Goal: Information Seeking & Learning: Learn about a topic

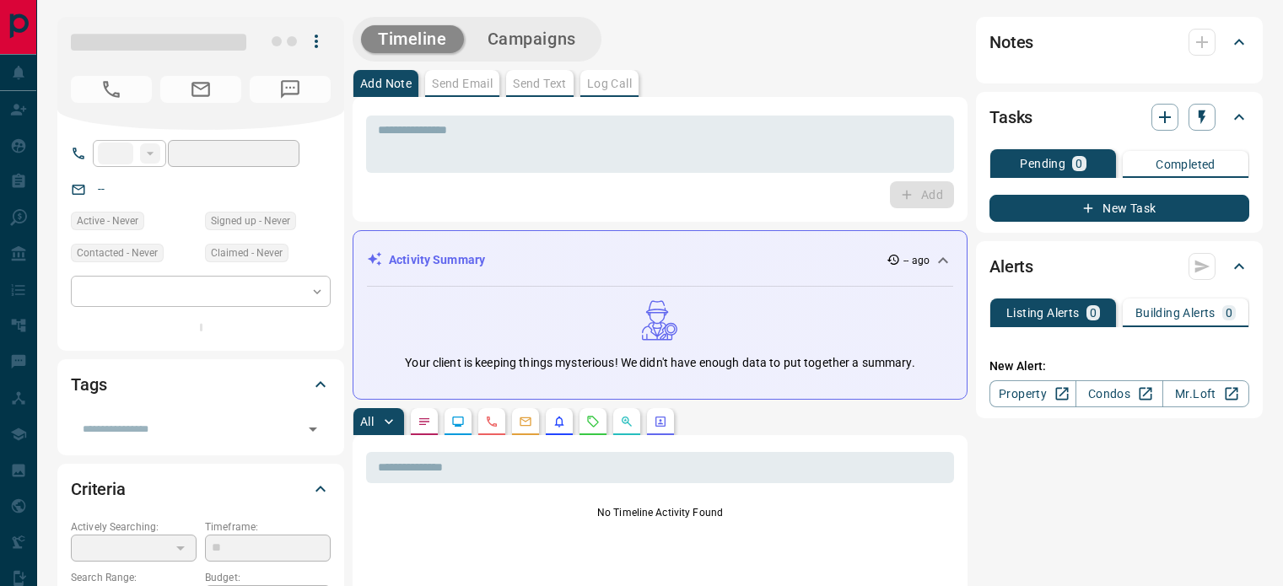
type input "**"
type input "**********"
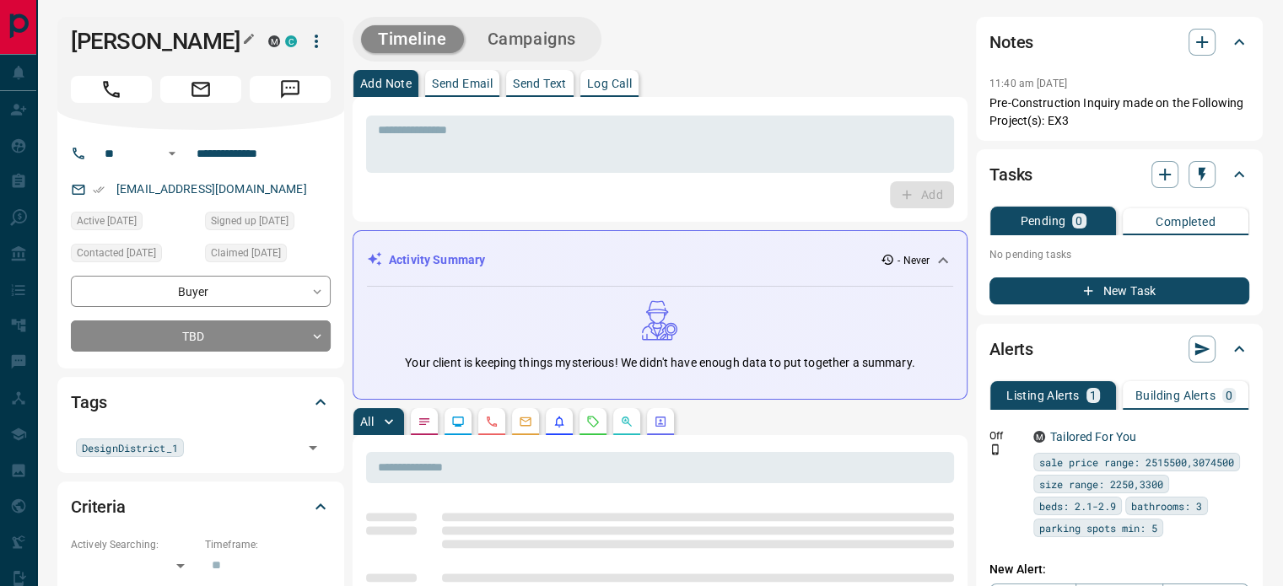
click at [236, 33] on h1 "[PERSON_NAME]" at bounding box center [157, 41] width 172 height 27
click at [245, 40] on icon "button" at bounding box center [249, 39] width 10 height 10
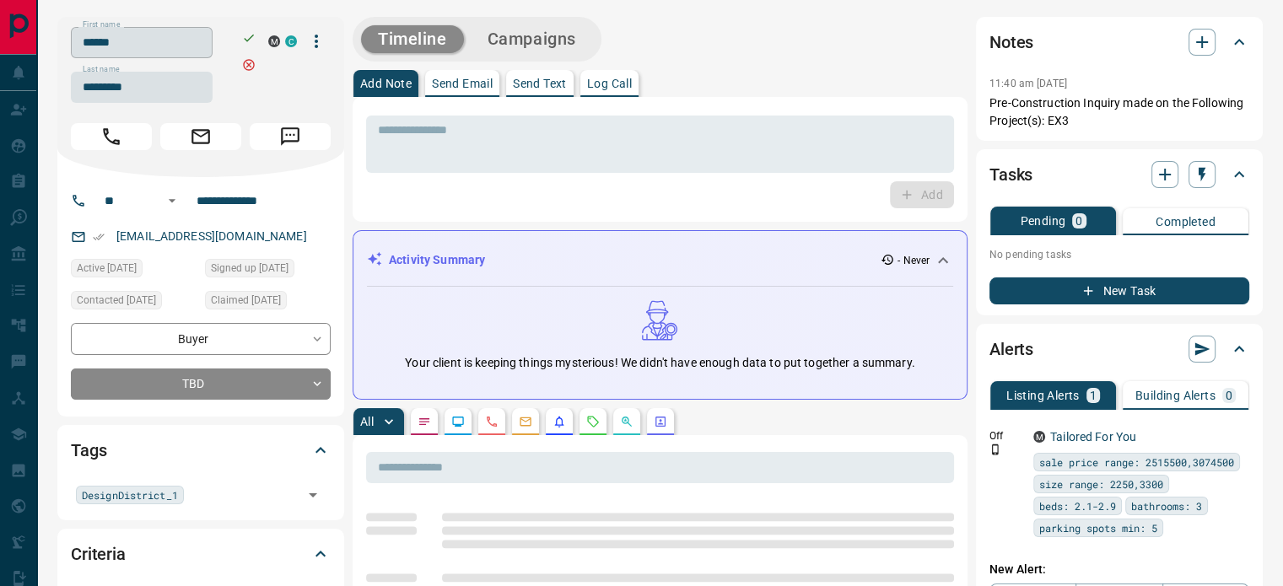
click at [167, 43] on input "******" at bounding box center [142, 42] width 142 height 31
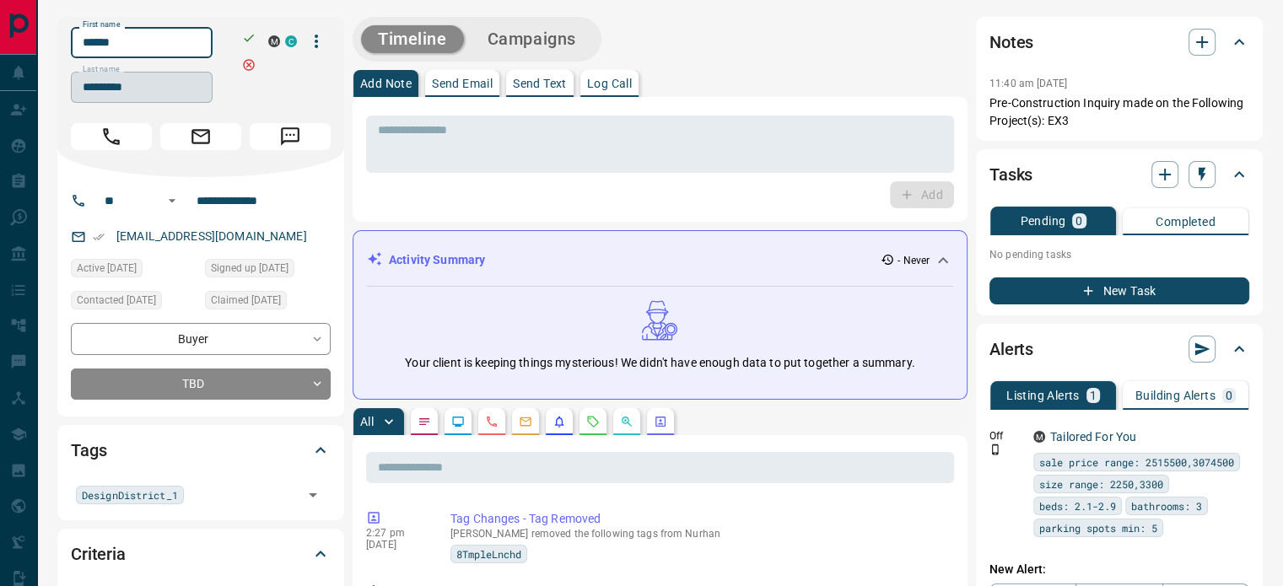
click at [139, 84] on input "*********" at bounding box center [142, 87] width 142 height 31
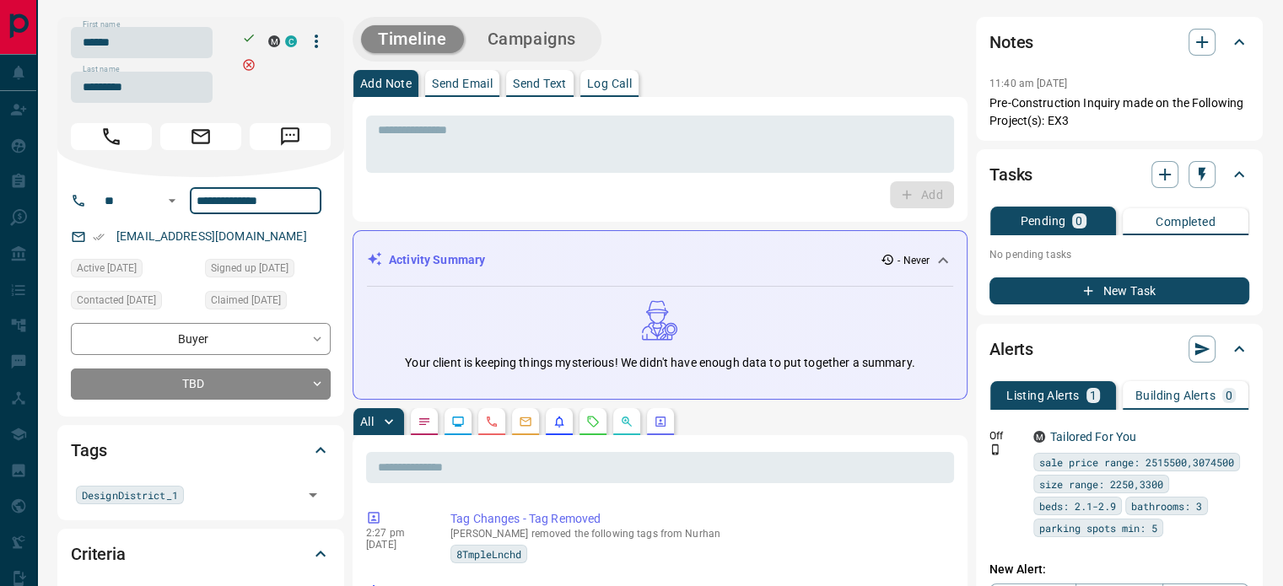
click at [240, 201] on input "**********" at bounding box center [256, 200] width 132 height 27
click at [275, 250] on div "[EMAIL_ADDRESS][DOMAIN_NAME]" at bounding box center [201, 237] width 260 height 28
click at [272, 245] on div "[EMAIL_ADDRESS][DOMAIN_NAME]" at bounding box center [201, 237] width 260 height 28
click at [265, 241] on div "[EMAIL_ADDRESS][DOMAIN_NAME]" at bounding box center [201, 237] width 260 height 28
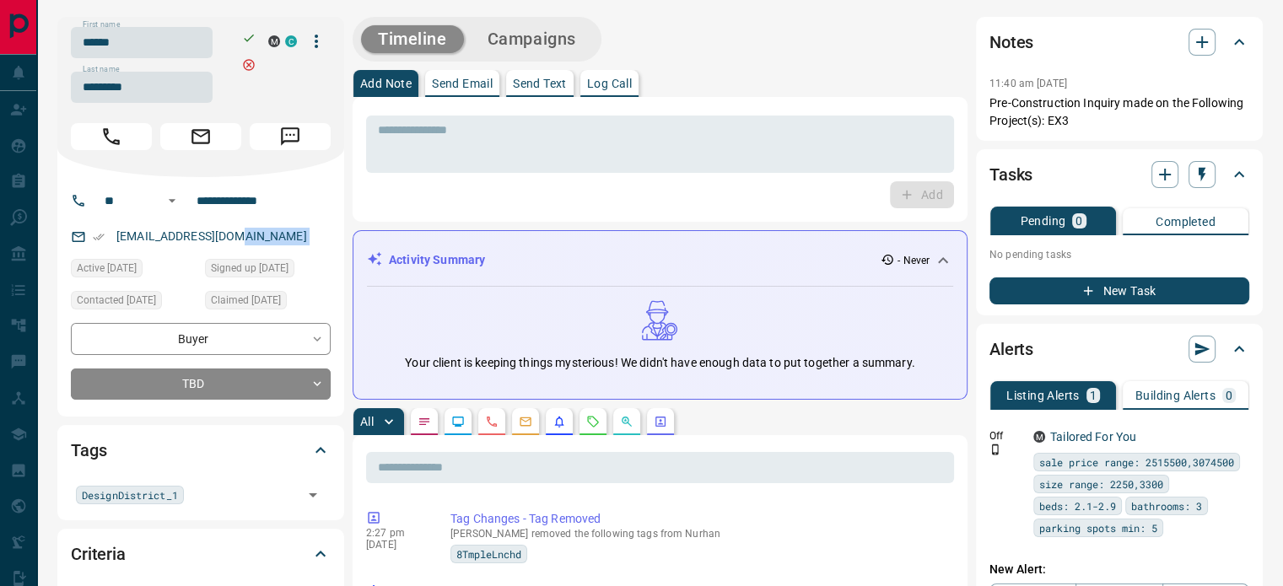
click at [265, 241] on div "[EMAIL_ADDRESS][DOMAIN_NAME]" at bounding box center [201, 237] width 260 height 28
click at [245, 235] on div "[EMAIL_ADDRESS][DOMAIN_NAME]" at bounding box center [201, 237] width 260 height 28
click at [240, 240] on div "[EMAIL_ADDRESS][DOMAIN_NAME]" at bounding box center [201, 237] width 260 height 28
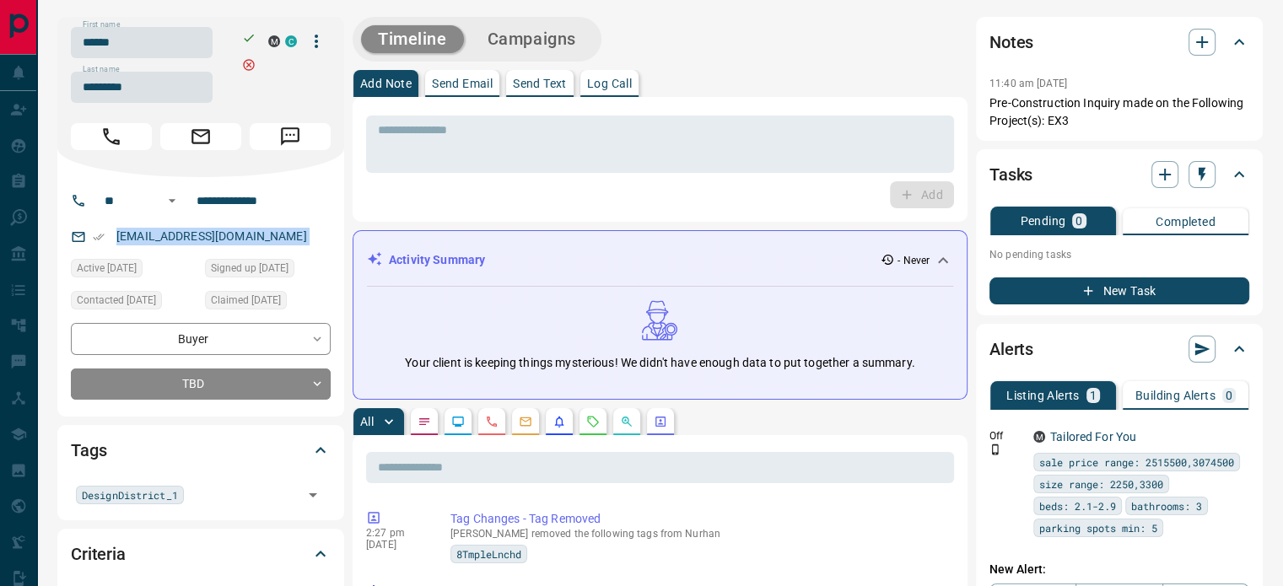
click at [239, 242] on p "[EMAIL_ADDRESS][DOMAIN_NAME]" at bounding box center [211, 237] width 201 height 28
click at [1054, 94] on p "Pre-Construction Inquiry made on the Following Project(s): EX3" at bounding box center [1119, 111] width 260 height 35
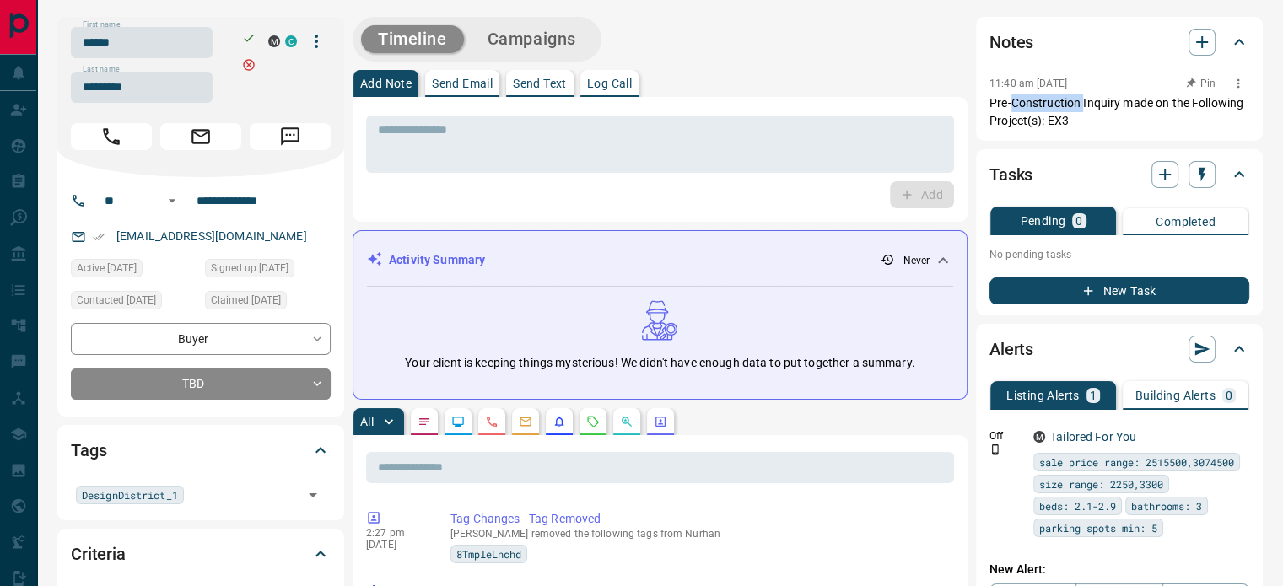
click at [1054, 94] on p "Pre-Construction Inquiry made on the Following Project(s): EX3" at bounding box center [1119, 111] width 260 height 35
click at [1100, 108] on p "Pre-Construction Inquiry made on the Following Project(s): EX3" at bounding box center [1119, 111] width 260 height 35
click at [1100, 116] on p "Pre-Construction Inquiry made on the Following Project(s): EX3" at bounding box center [1119, 111] width 260 height 35
drag, startPoint x: 1100, startPoint y: 116, endPoint x: 1090, endPoint y: 113, distance: 10.4
click at [1099, 116] on p "Pre-Construction Inquiry made on the Following Project(s): EX3" at bounding box center [1119, 111] width 260 height 35
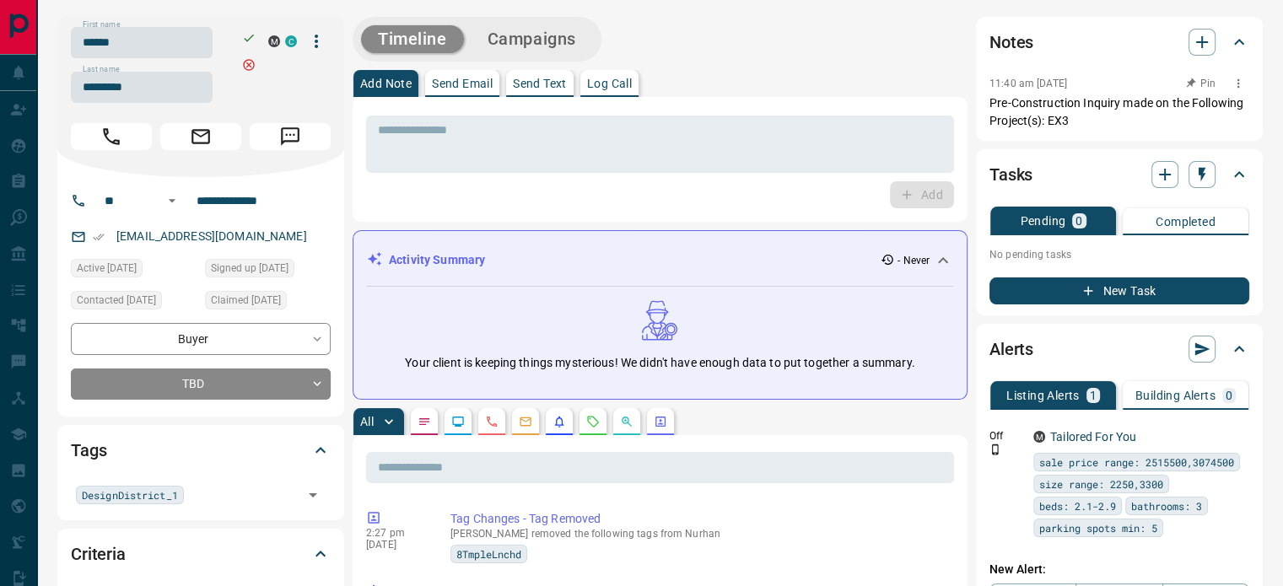
click at [1073, 106] on p "Pre-Construction Inquiry made on the Following Project(s): EX3" at bounding box center [1119, 111] width 260 height 35
copy div "11:40 am [DATE] Pre-Construction Inquiry made on the Following Project(s): EX3"
drag, startPoint x: 1084, startPoint y: 116, endPoint x: 990, endPoint y: 67, distance: 105.6
click at [990, 67] on div "11:40 am [DATE] Pre-Construction Inquiry made on the Following Project(s): EX3" at bounding box center [1119, 95] width 260 height 67
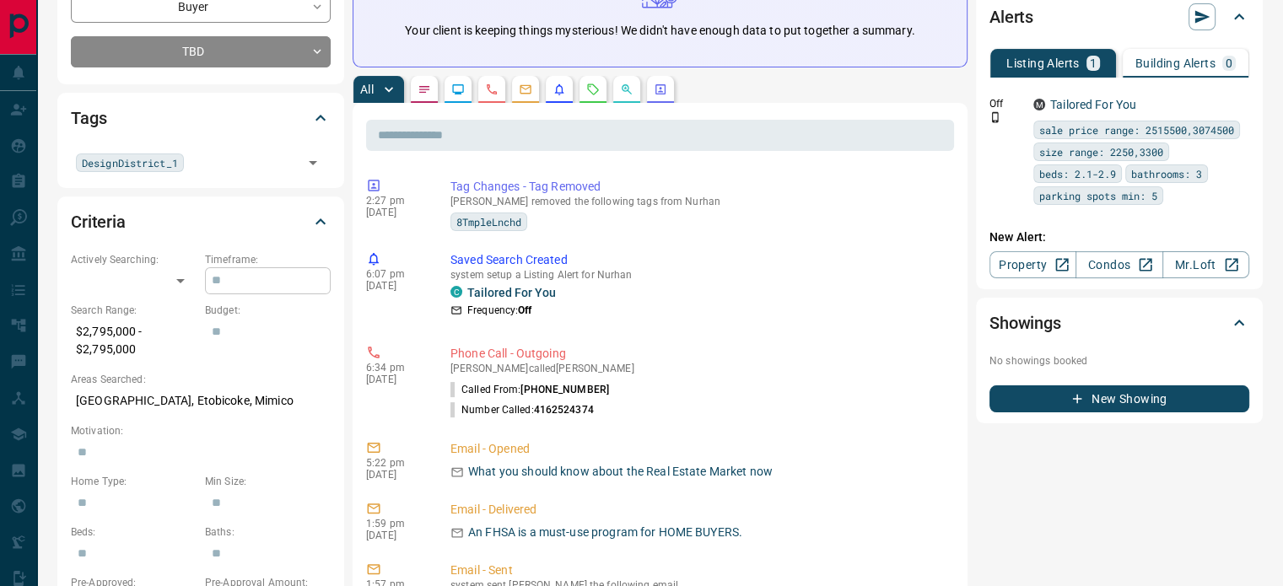
scroll to position [337, 0]
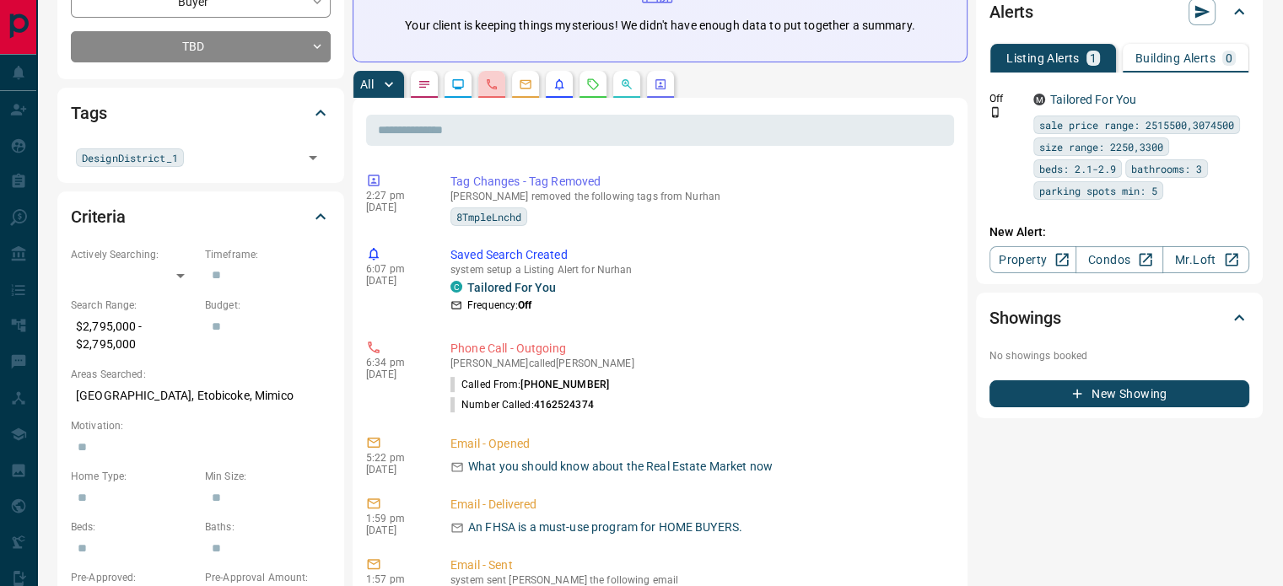
click at [498, 89] on icon "Calls" at bounding box center [491, 84] width 13 height 13
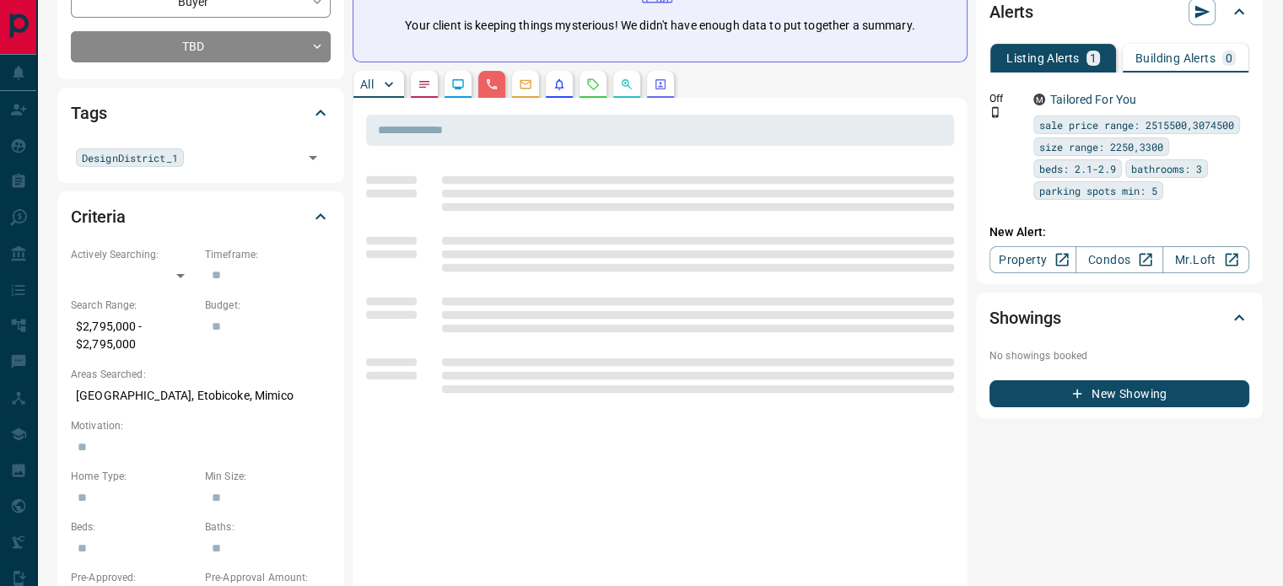
click at [159, 403] on p "[GEOGRAPHIC_DATA], Etobicoke, Mimico" at bounding box center [201, 396] width 260 height 28
copy p "[GEOGRAPHIC_DATA], Etobicoke, Mimico"
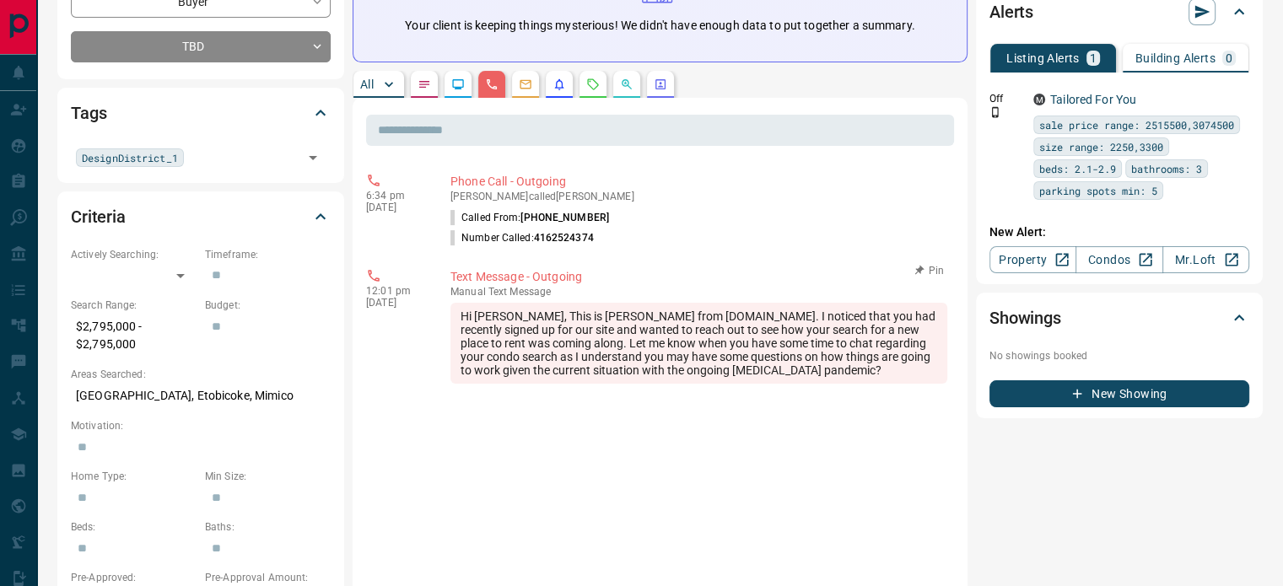
click at [805, 360] on div "Hi [PERSON_NAME], This is [PERSON_NAME] from [DOMAIN_NAME]. I noticed that you …" at bounding box center [698, 343] width 497 height 81
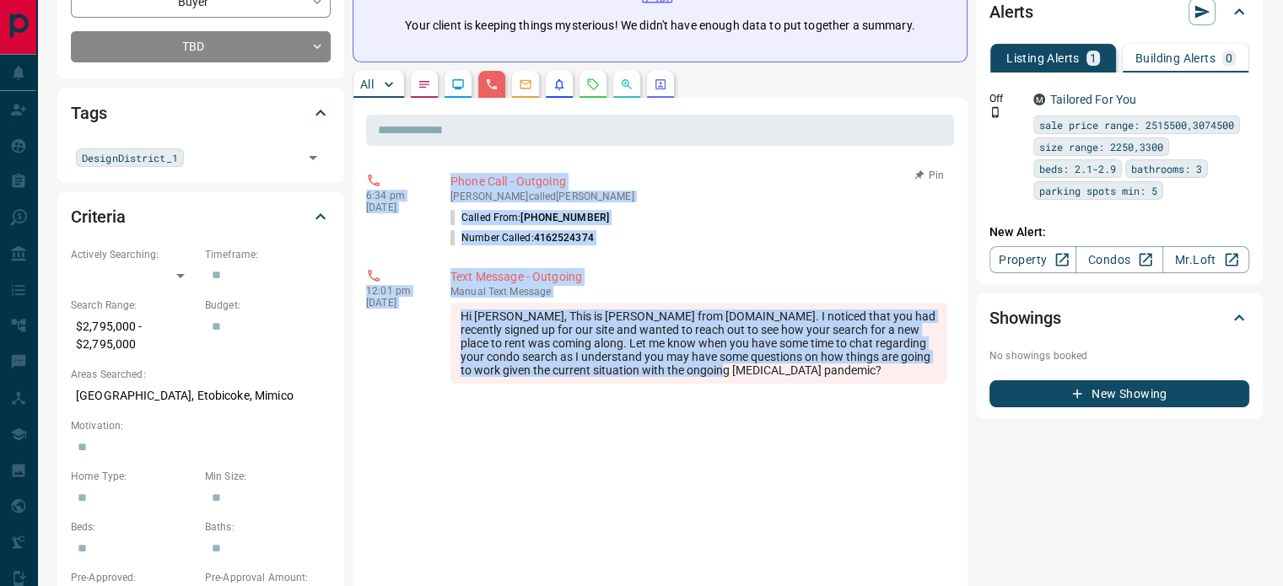
copy div "6:34 pm [DATE] Phone Call - Outgoing [PERSON_NAME] called [PERSON_NAME] Called …"
drag, startPoint x: 779, startPoint y: 374, endPoint x: 380, endPoint y: 182, distance: 442.5
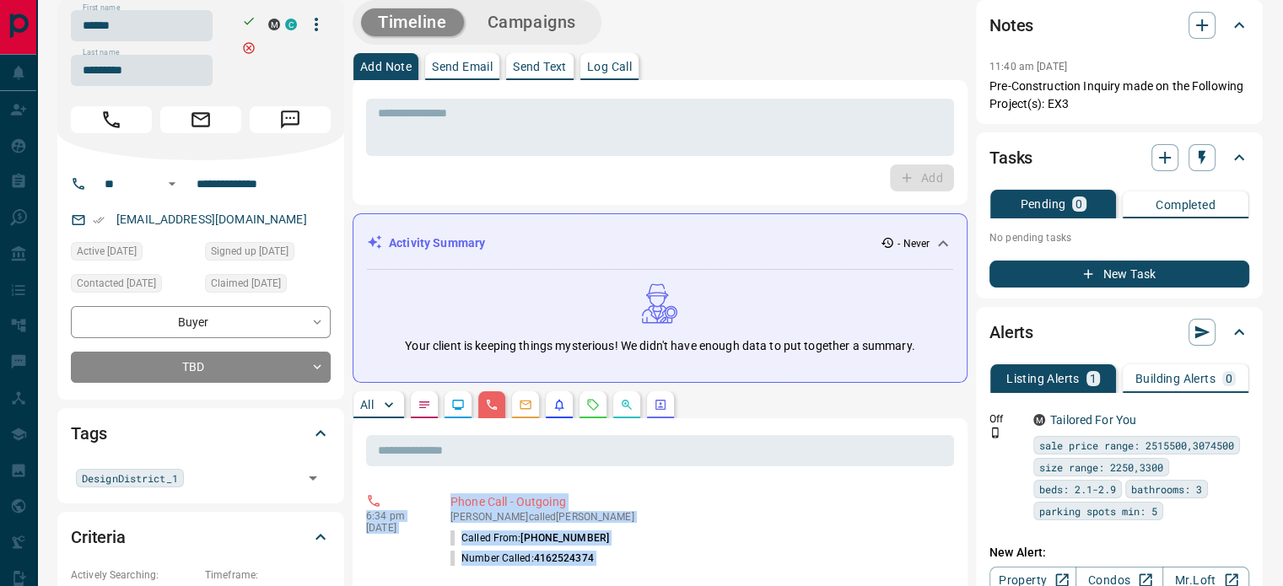
scroll to position [0, 0]
